Goal: Task Accomplishment & Management: Use online tool/utility

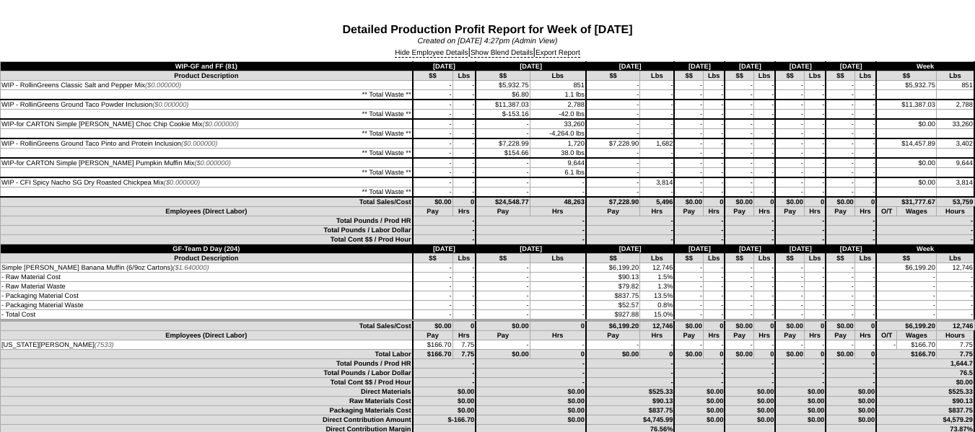
scroll to position [2310, 0]
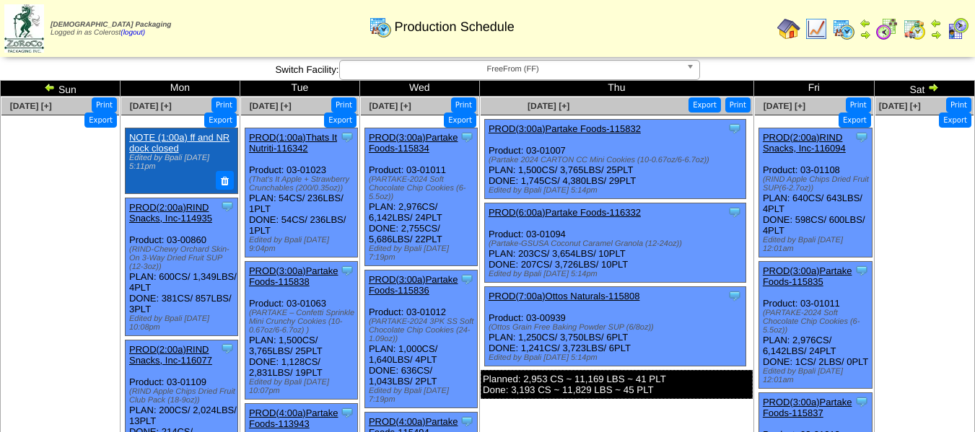
scroll to position [961, 0]
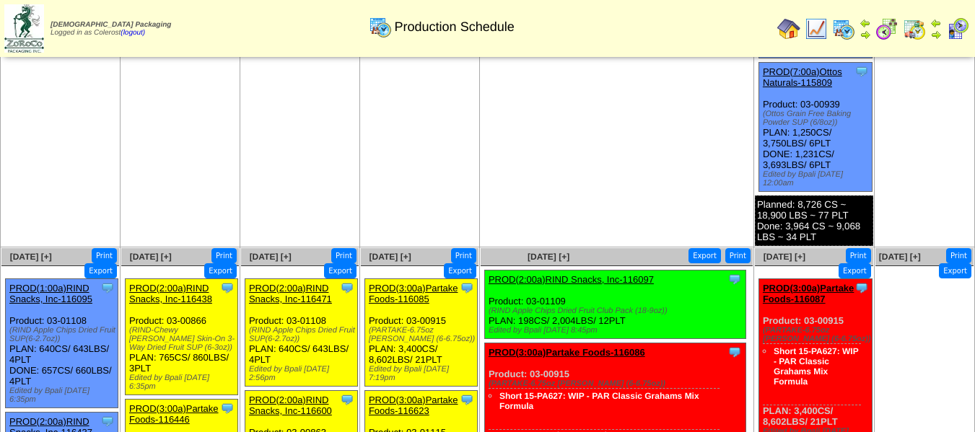
scroll to position [1011, 0]
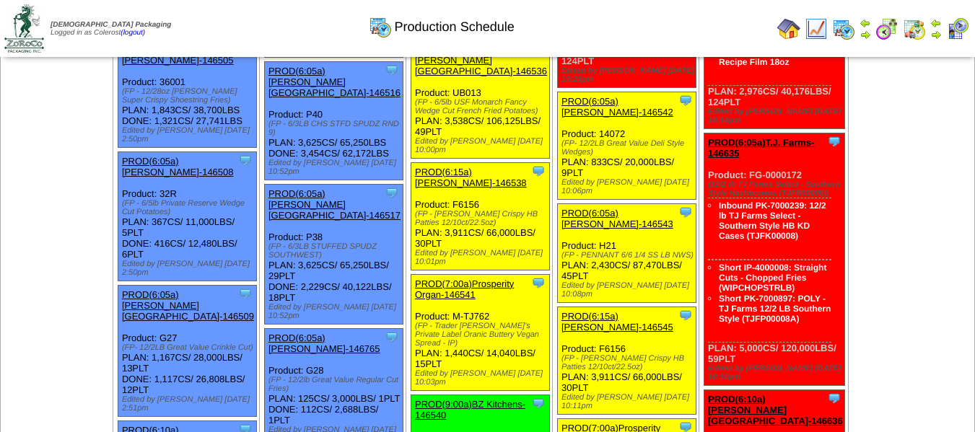
click at [306, 256] on div "Clone Item PROD(6:05a)Lamb-Weston-146517 Lamb-Weston ScheduleID: 146517 66250 L…" at bounding box center [333, 254] width 139 height 140
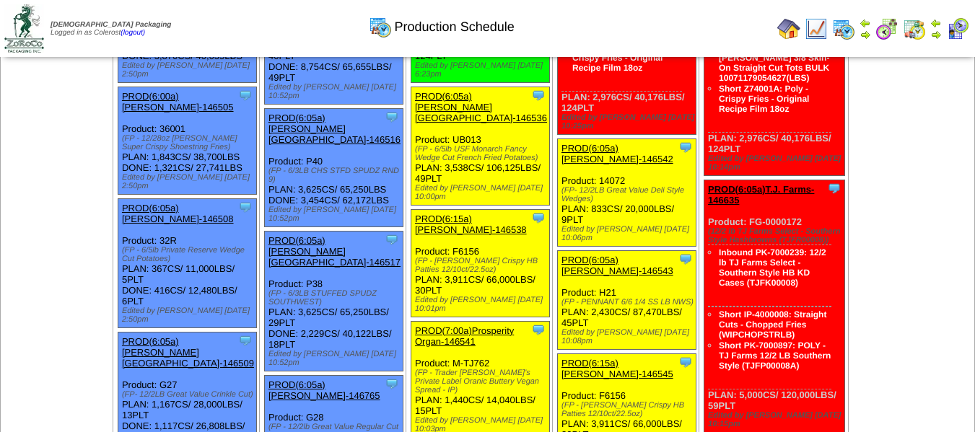
scroll to position [1101, 0]
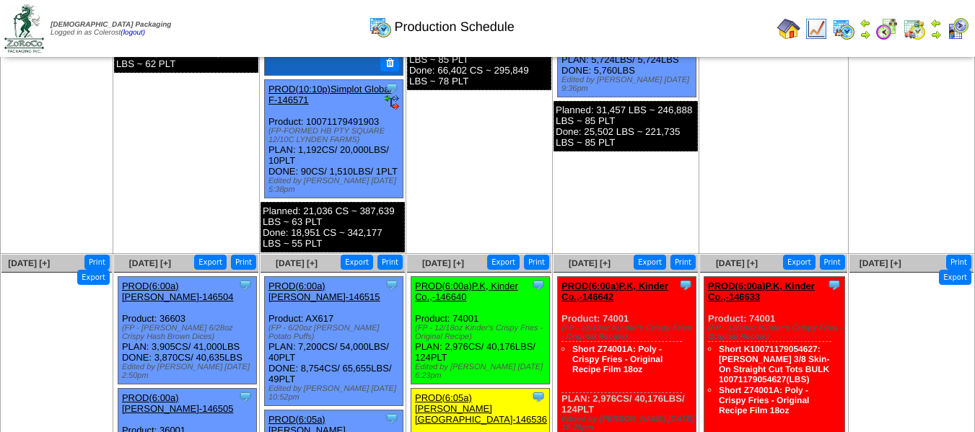
scroll to position [812, 0]
